Goal: Task Accomplishment & Management: Manage account settings

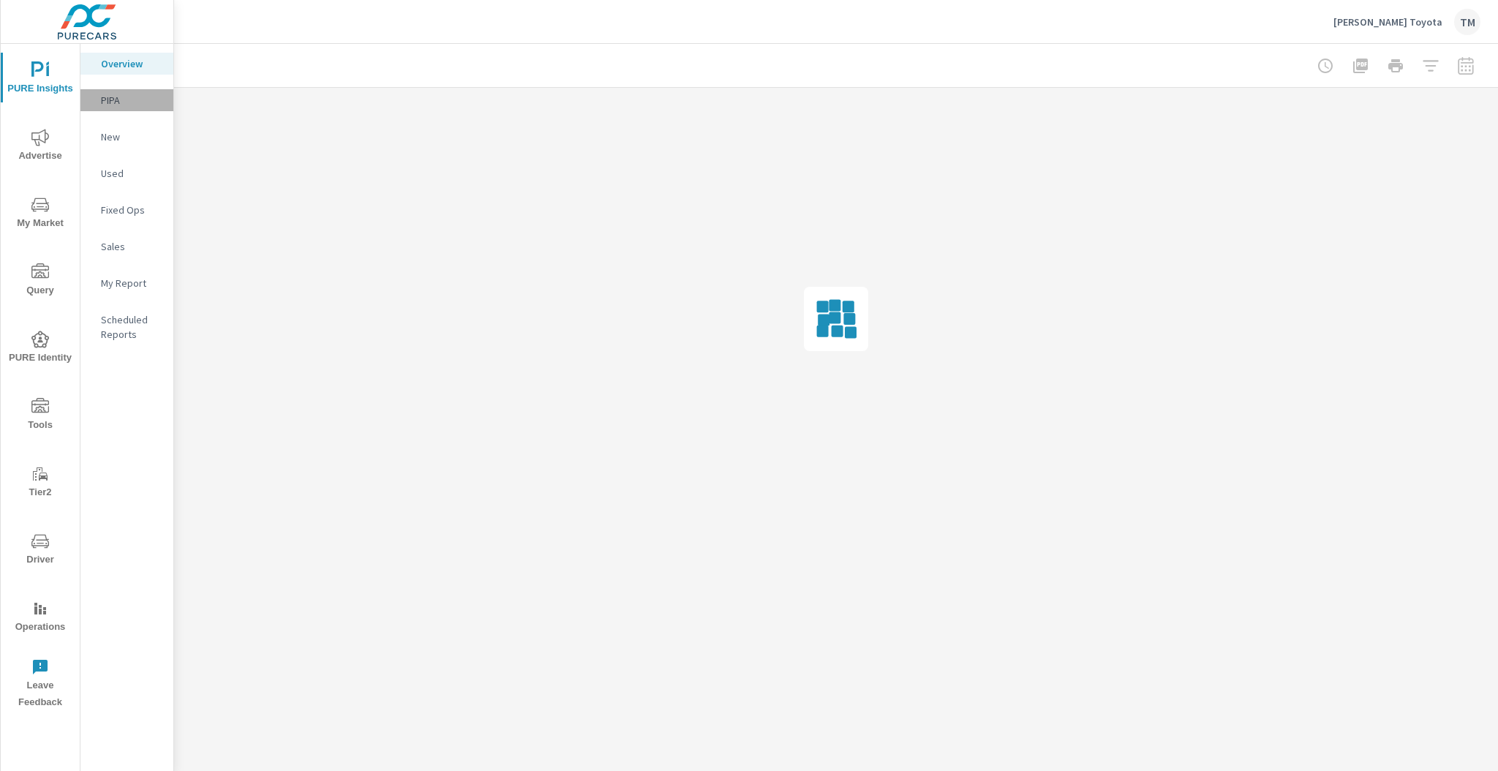
click at [132, 97] on p "PIPA" at bounding box center [131, 100] width 61 height 15
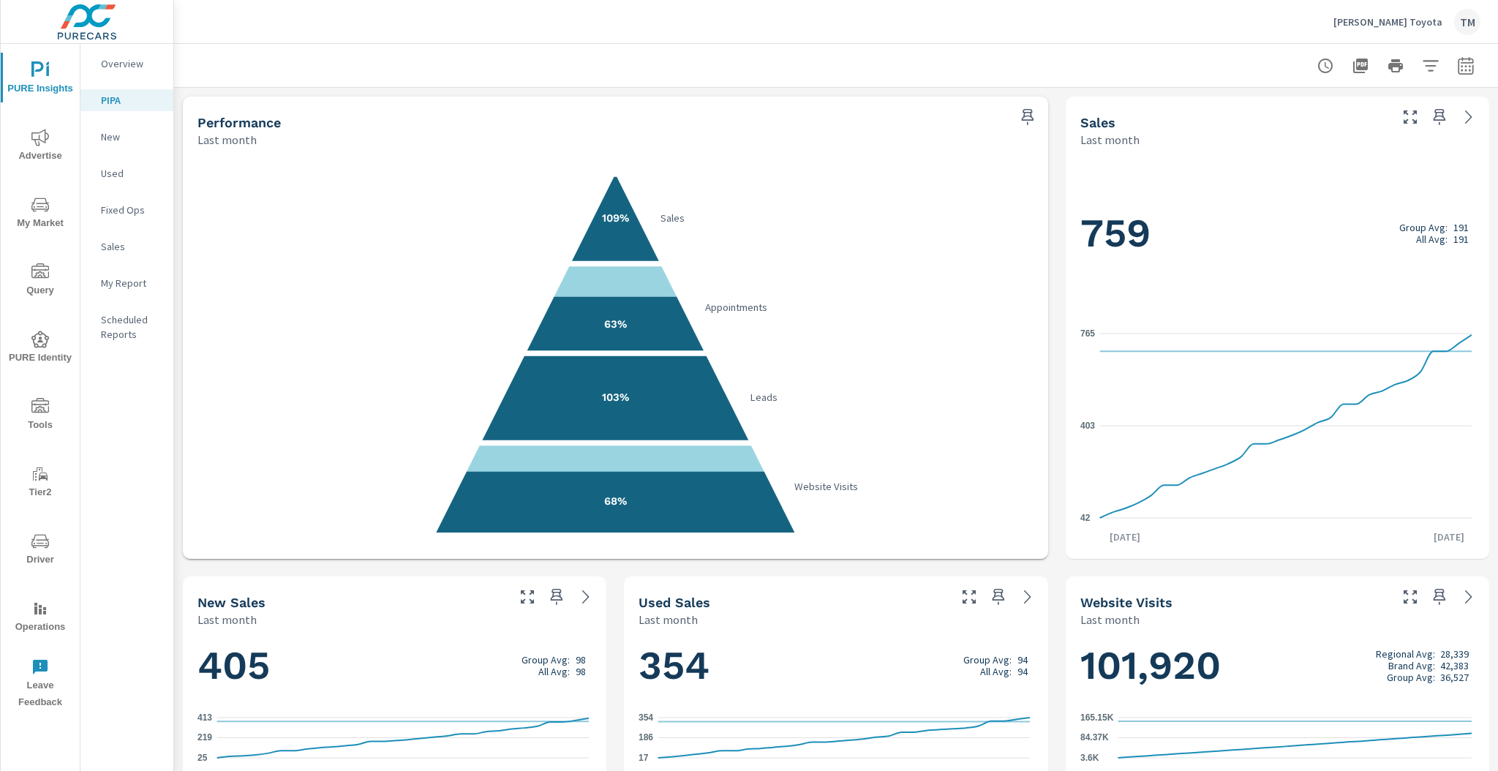
click at [1421, 23] on p "Sterling McCall Toyota" at bounding box center [1387, 21] width 109 height 13
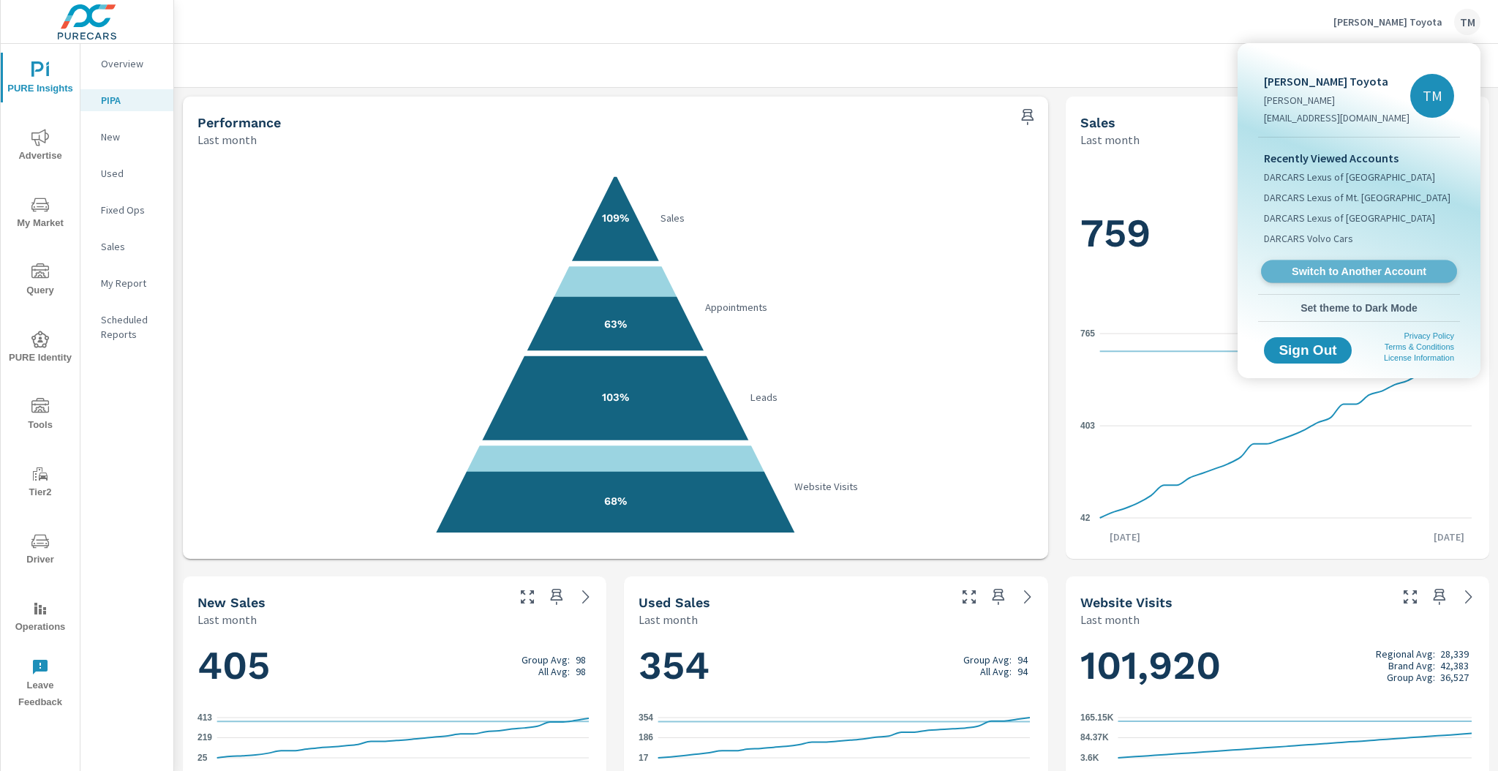
click at [1375, 273] on span "Switch to Another Account" at bounding box center [1358, 272] width 179 height 14
